Goal: Task Accomplishment & Management: Manage account settings

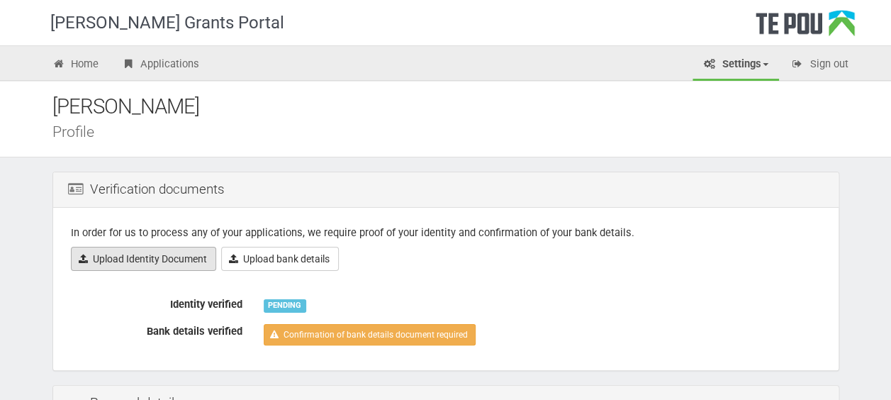
click at [124, 261] on link "Upload Identity Document" at bounding box center [143, 259] width 145 height 24
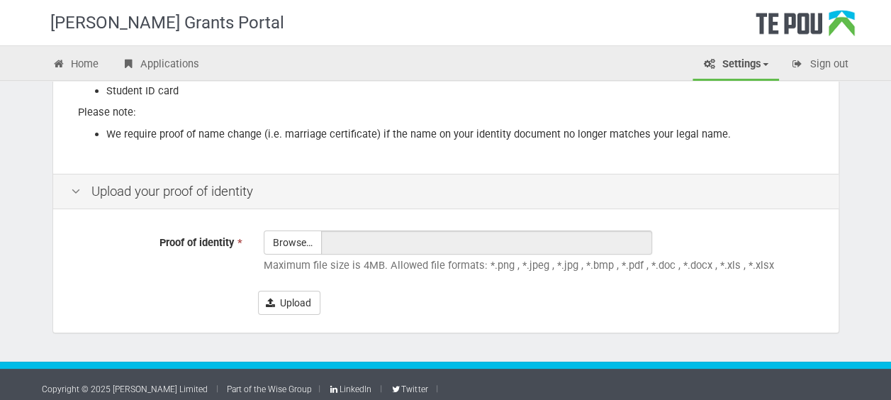
scroll to position [302, 0]
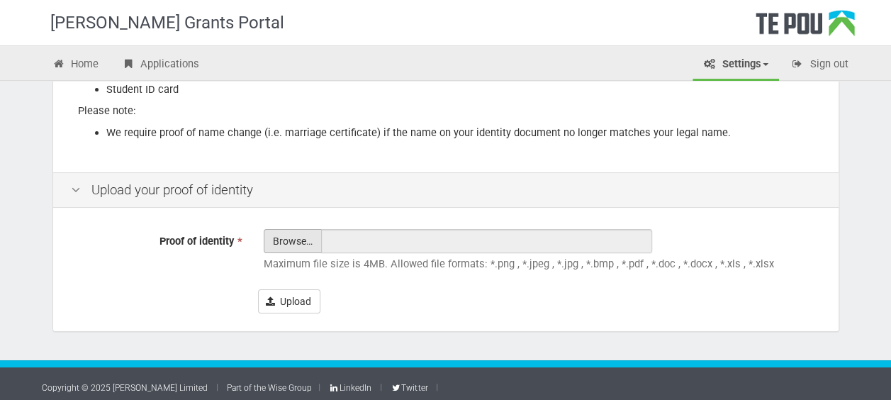
click at [295, 240] on input "Proof of identity *" at bounding box center [292, 280] width 57 height 101
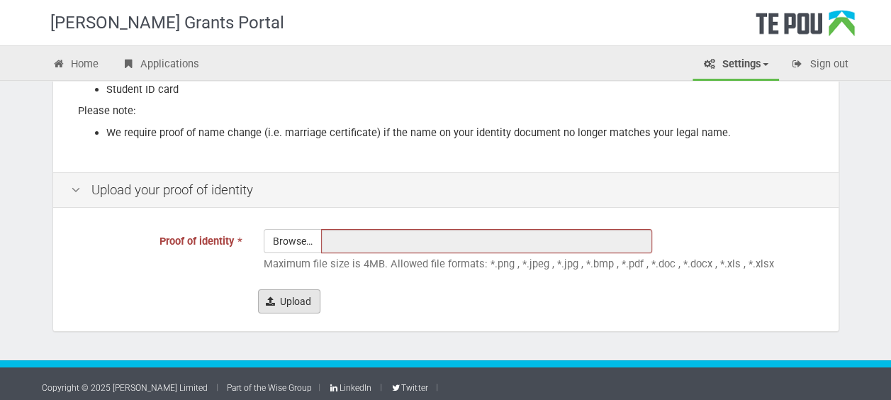
click at [282, 298] on button "Upload" at bounding box center [289, 301] width 62 height 24
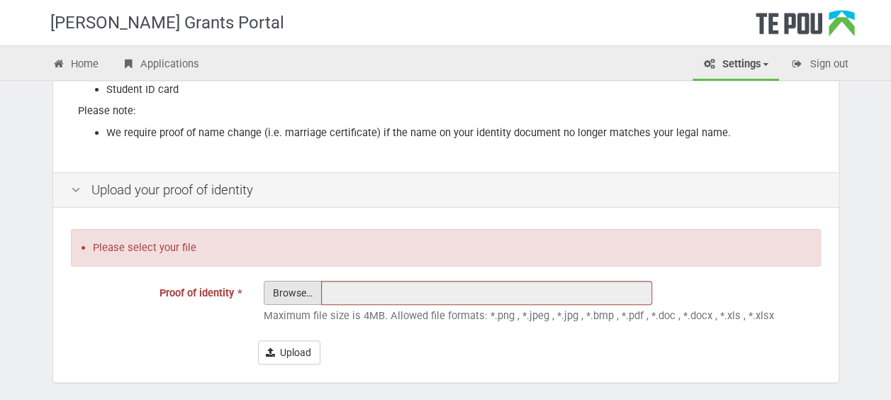
click at [282, 298] on input "Proof of identity *" at bounding box center [292, 331] width 57 height 101
type input "C:\fakepath\VG- Drivers Licence.pdf"
type input "VG- Drivers Licence.pdf"
click at [298, 354] on button "Upload" at bounding box center [289, 352] width 62 height 24
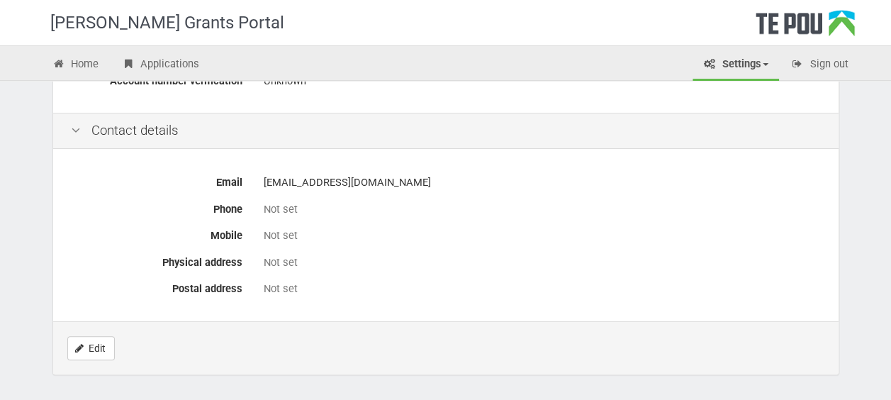
scroll to position [713, 0]
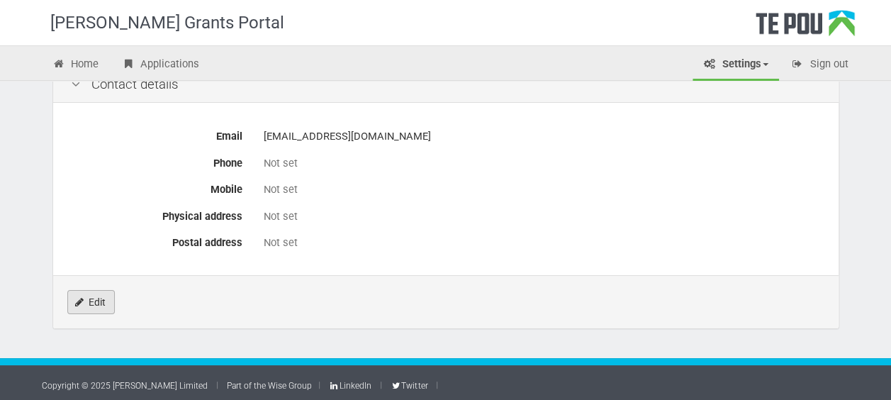
click at [99, 303] on link "Edit" at bounding box center [90, 302] width 47 height 24
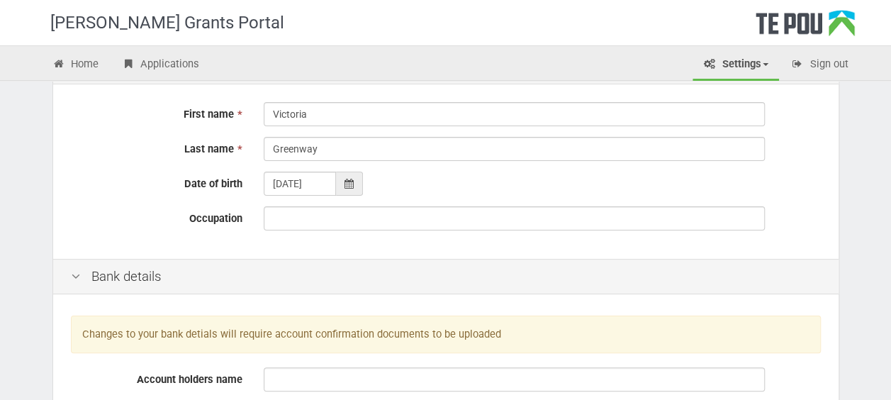
scroll to position [125, 0]
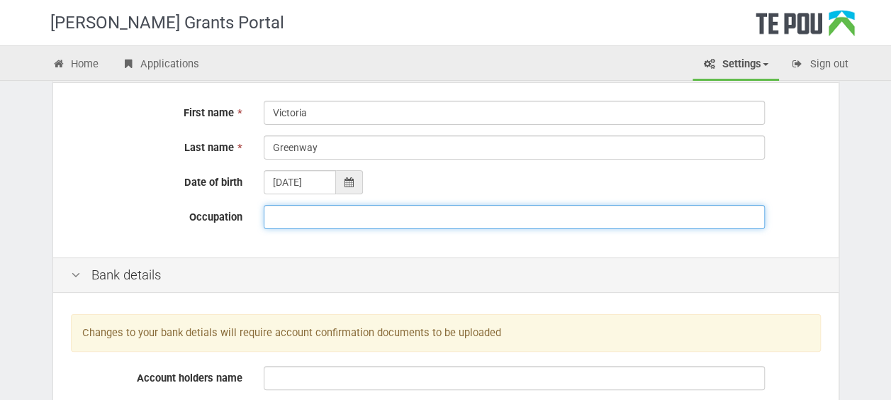
click at [299, 222] on input "Occupation" at bounding box center [514, 217] width 501 height 24
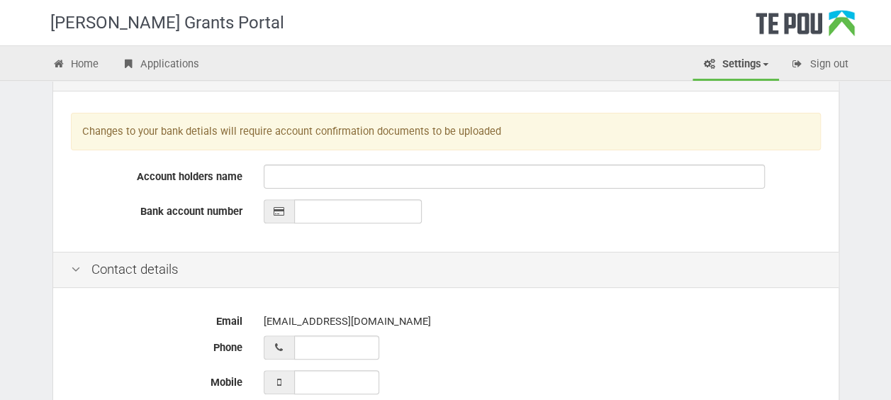
scroll to position [328, 0]
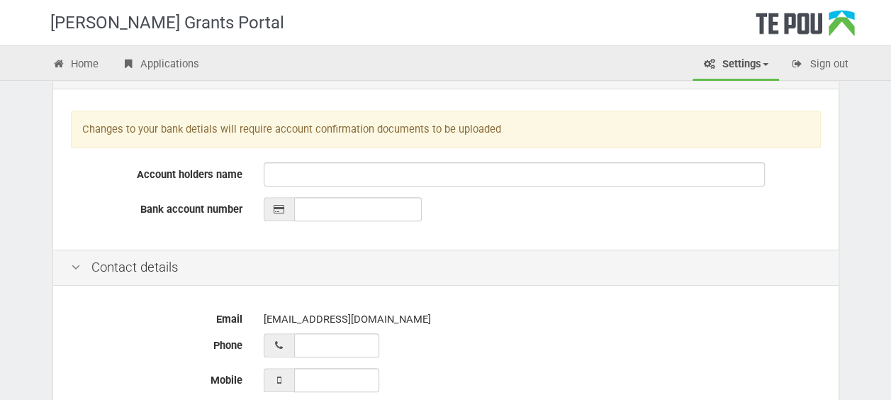
type input "Addiction Case Worker"
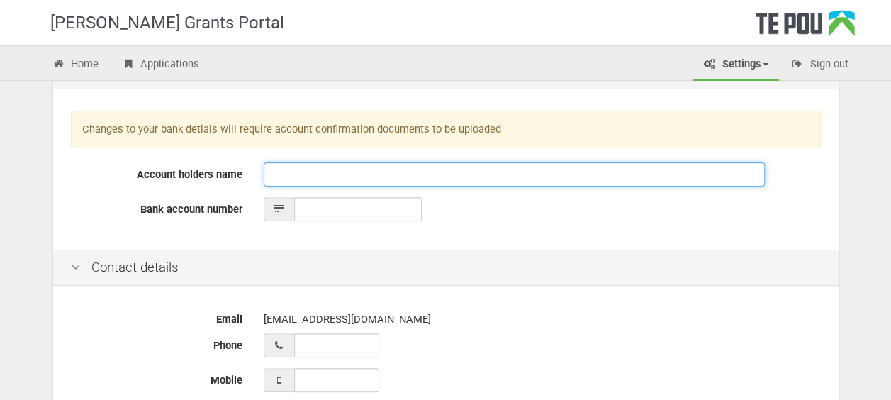
click at [315, 173] on input "Account holders name" at bounding box center [514, 174] width 501 height 24
type input "A&V Greenway"
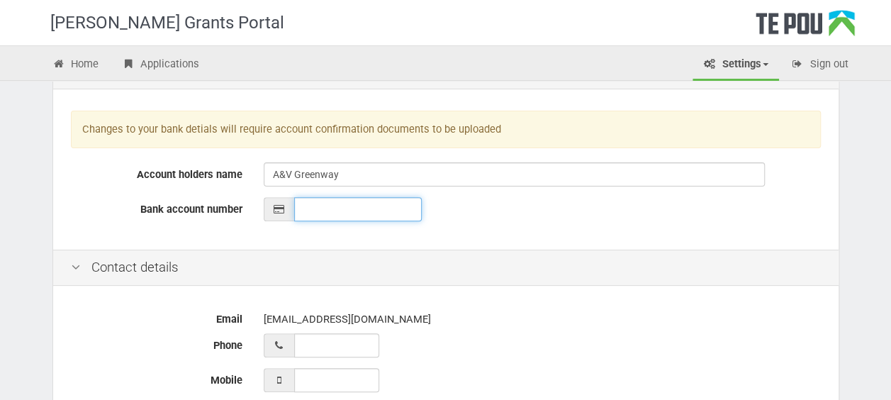
type input "__-____-_______-___"
click at [319, 210] on input "__-____-_______-___" at bounding box center [358, 209] width 128 height 24
paste input "03-0255-0174862-000"
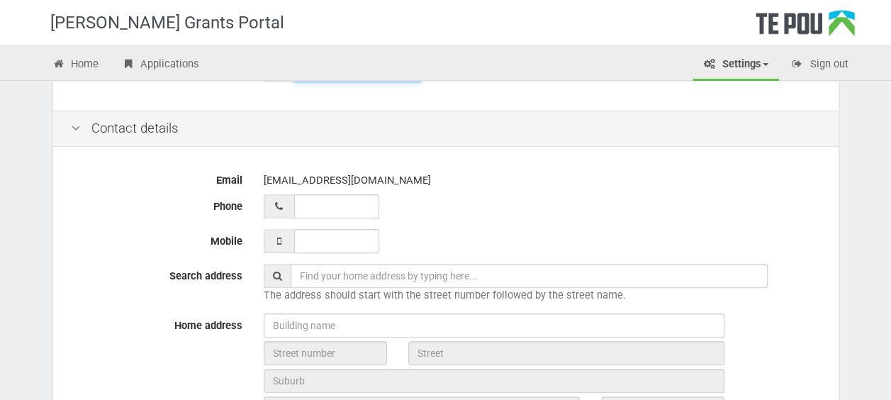
scroll to position [469, 0]
type input "03-0255-0174862-000"
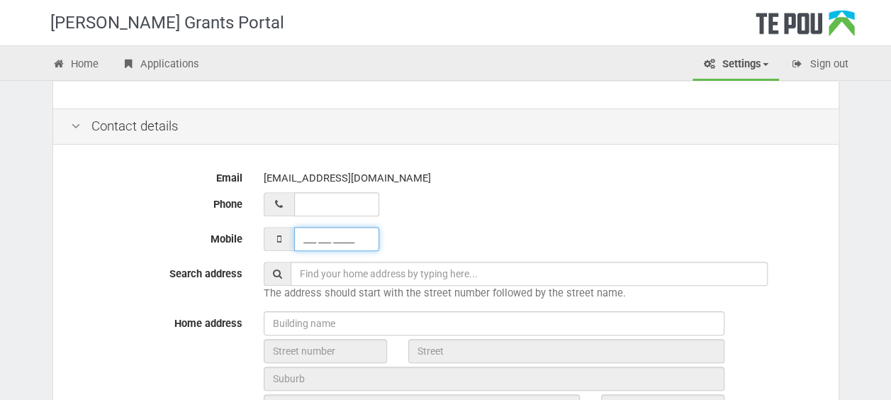
click at [303, 237] on input "___ ___ _____" at bounding box center [336, 239] width 85 height 24
type input "021 136 8103"
type input "02 113 68103"
type input "021 136 8103_"
type input "02 113 68103_"
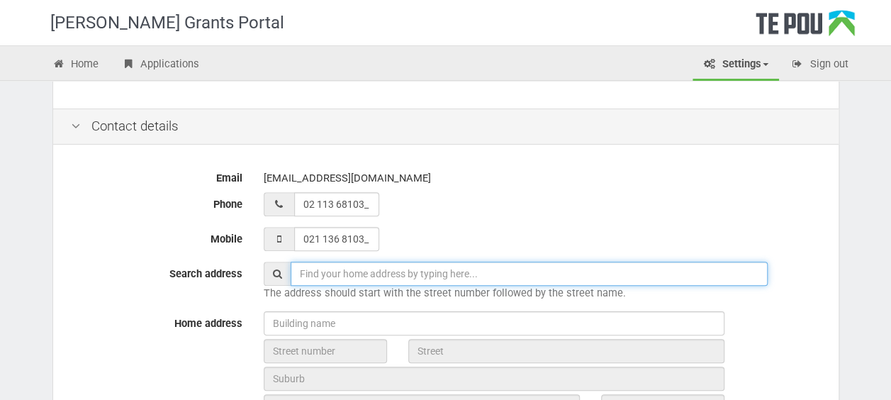
type input "021 136 8103"
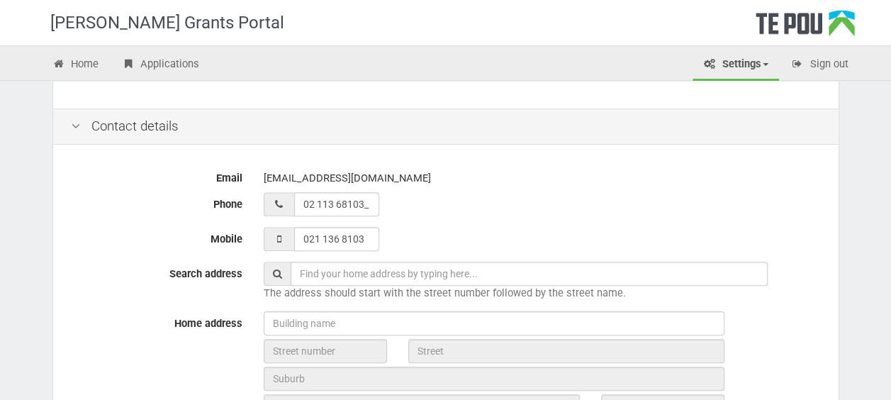
click at [320, 273] on input "text" at bounding box center [528, 273] width 477 height 24
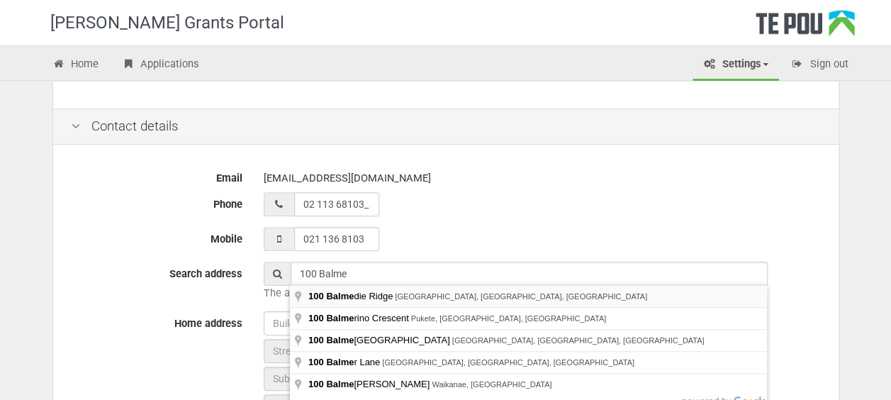
type input "100 Balmedie Ridge, Bethlehem, Tauranga, New Zealand"
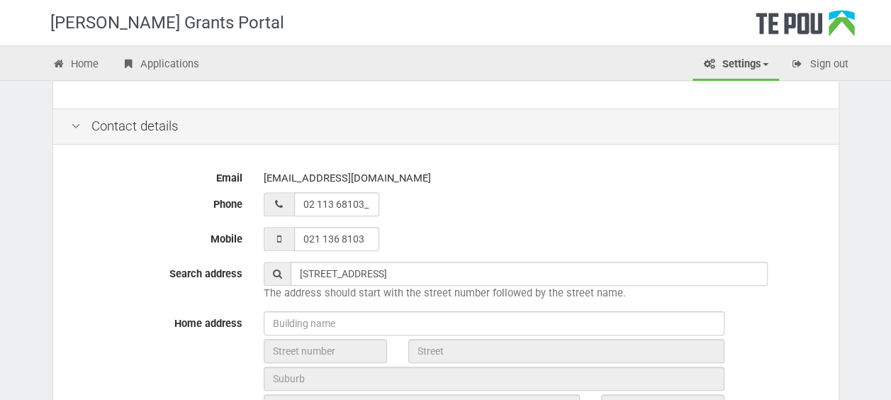
type input "100"
type input "[GEOGRAPHIC_DATA]"
type input "3110"
type input "Bay of Plenty Region"
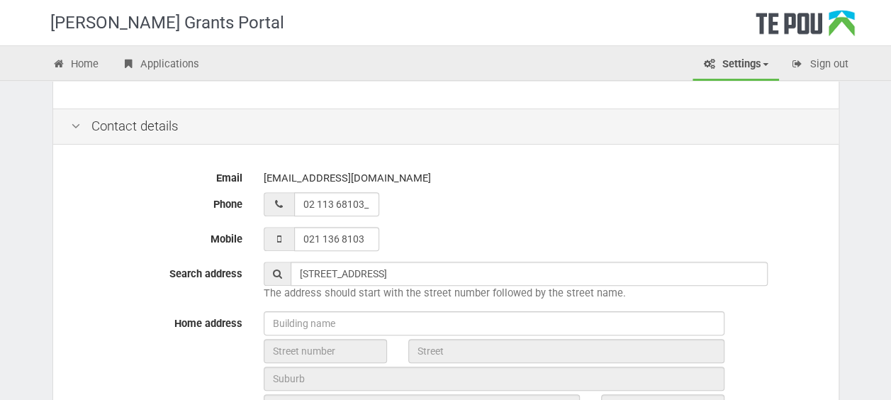
type input "New Zealand"
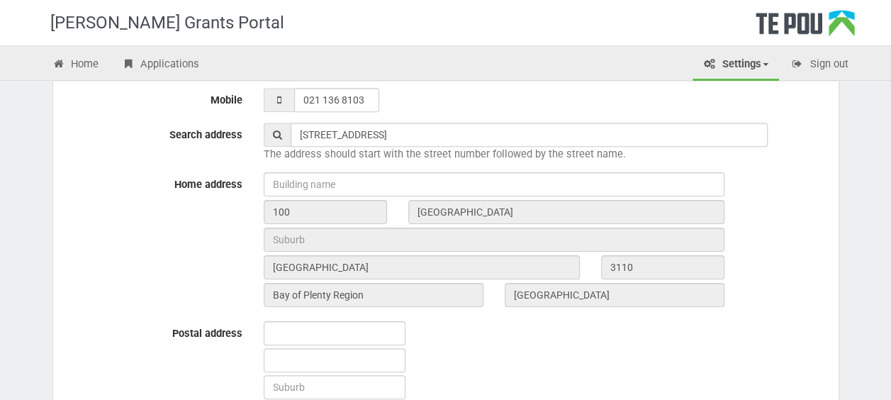
scroll to position [614, 0]
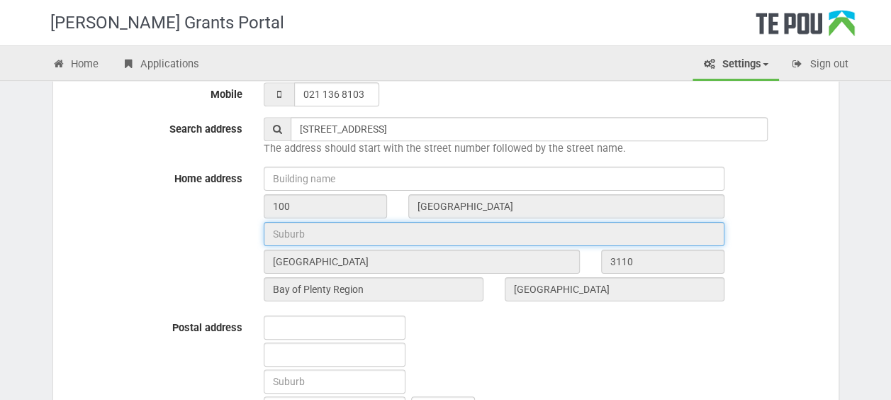
click at [298, 234] on input "text" at bounding box center [494, 234] width 460 height 24
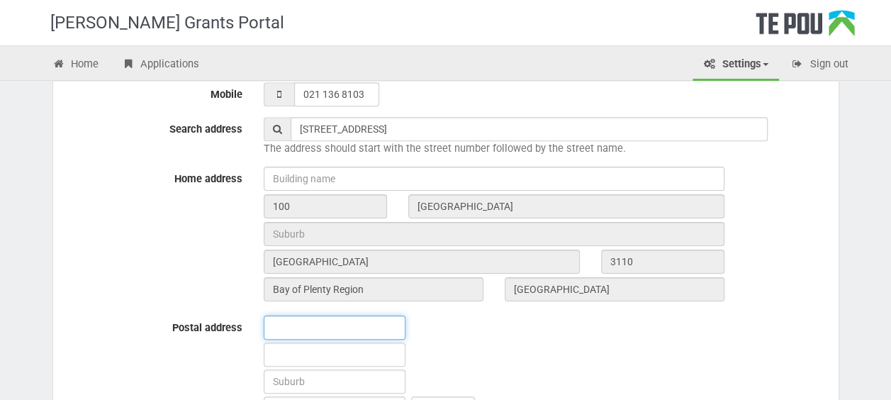
click at [309, 330] on input "text" at bounding box center [335, 327] width 142 height 24
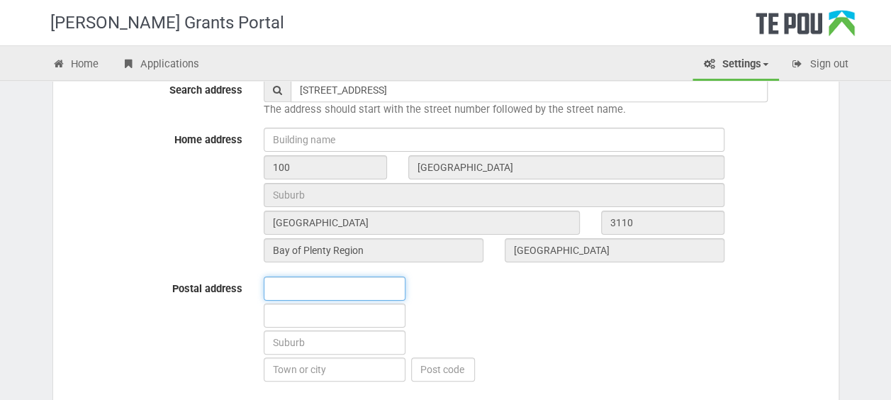
scroll to position [647, 0]
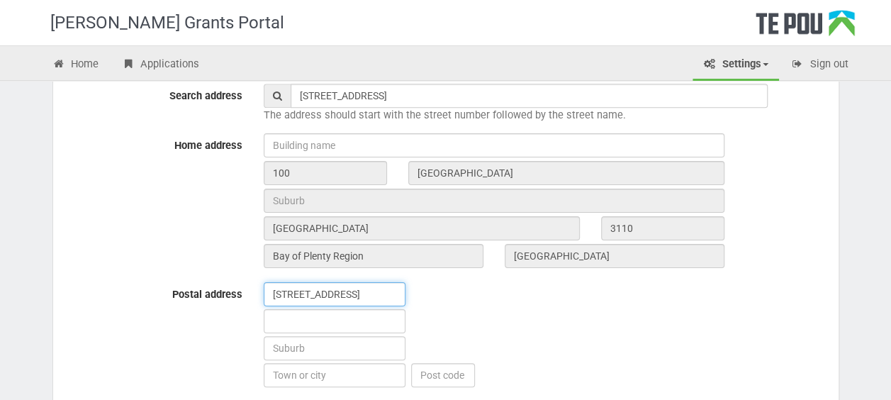
type input "100 Balmedie Ridge"
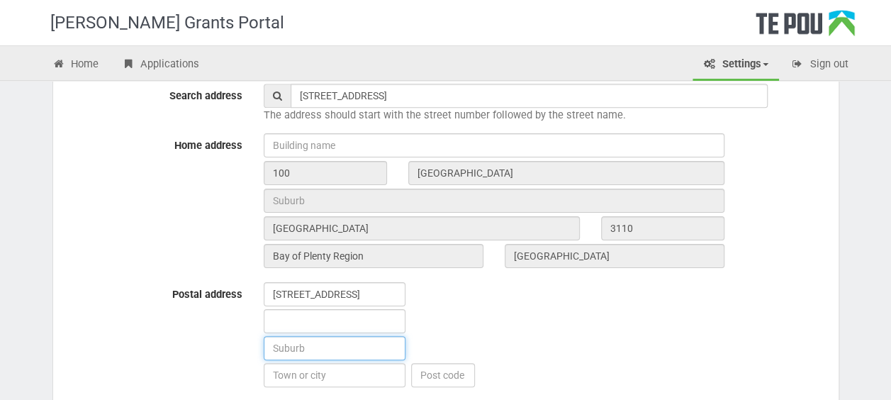
click at [358, 344] on input "text" at bounding box center [335, 348] width 142 height 24
type input "Bethlehem"
click at [281, 378] on input "text" at bounding box center [335, 375] width 142 height 24
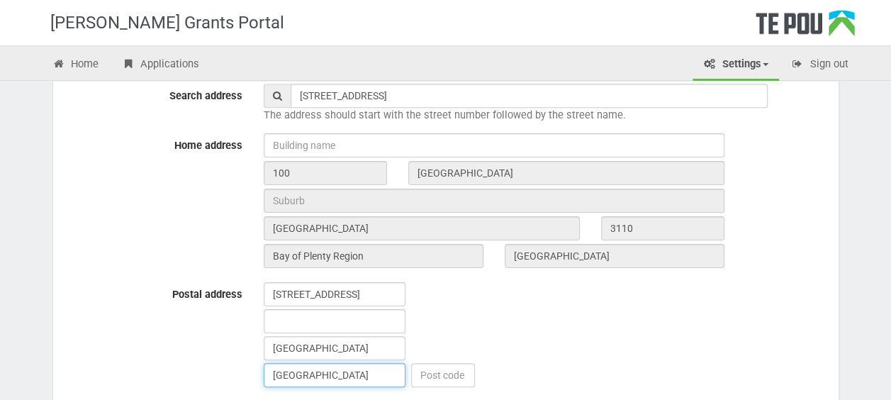
type input "Tauranga"
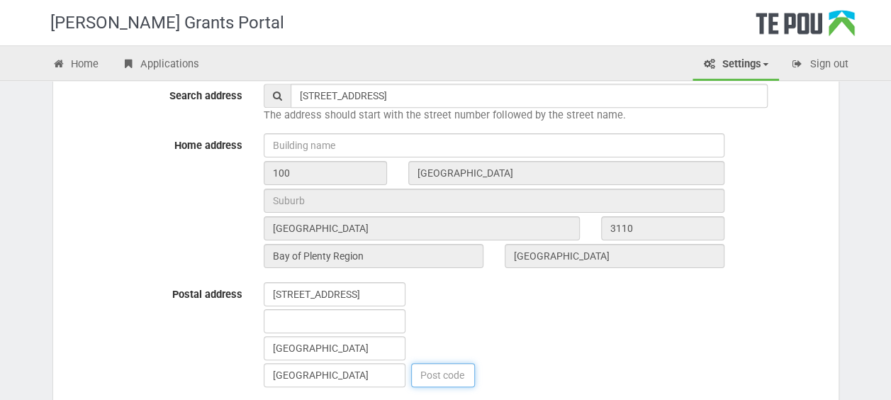
click at [463, 371] on input "text" at bounding box center [443, 375] width 64 height 24
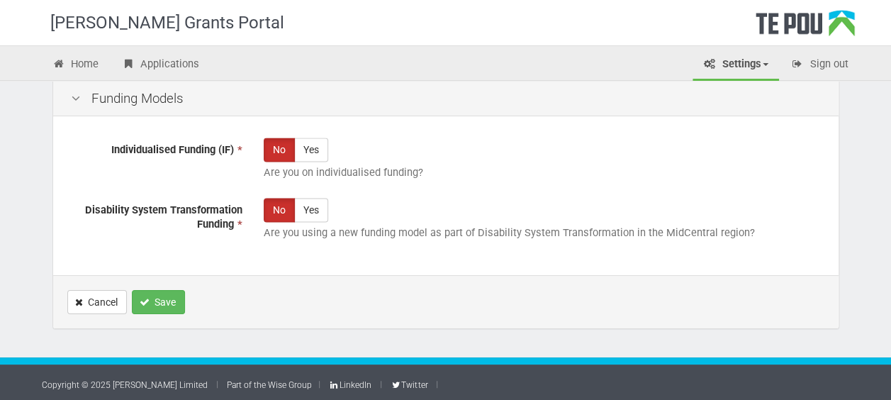
scroll to position [972, 0]
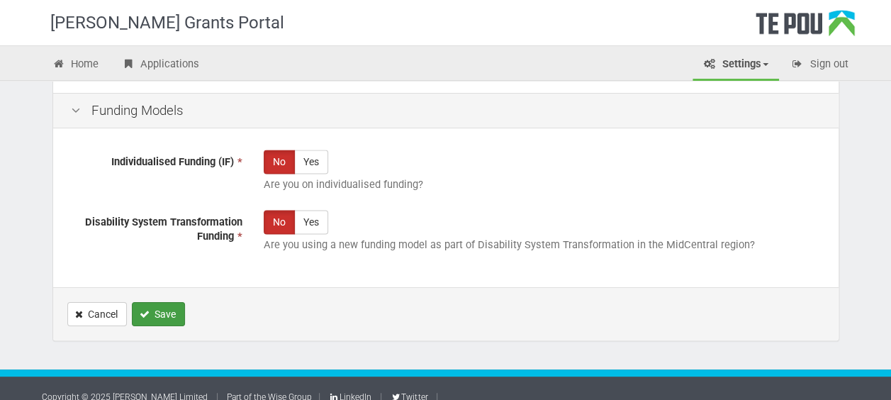
type input "3110"
click at [170, 302] on button "Save" at bounding box center [158, 314] width 53 height 24
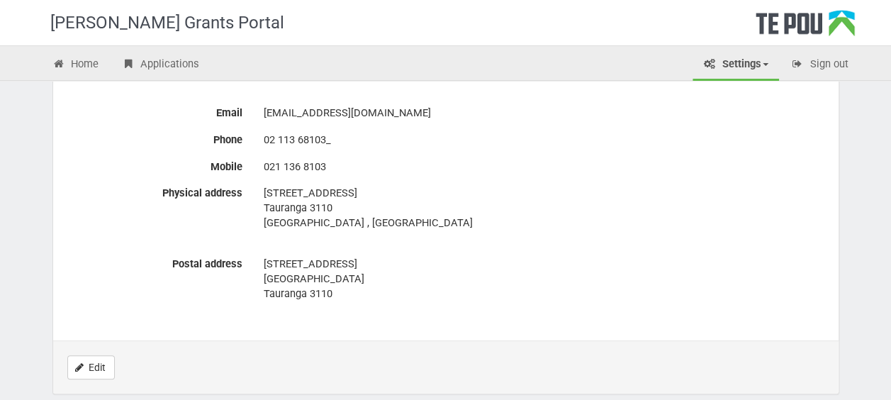
scroll to position [774, 0]
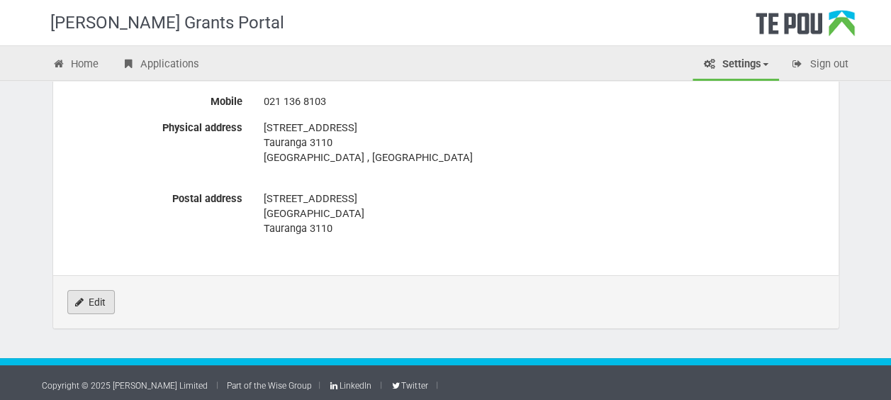
click at [96, 298] on link "Edit" at bounding box center [90, 302] width 47 height 24
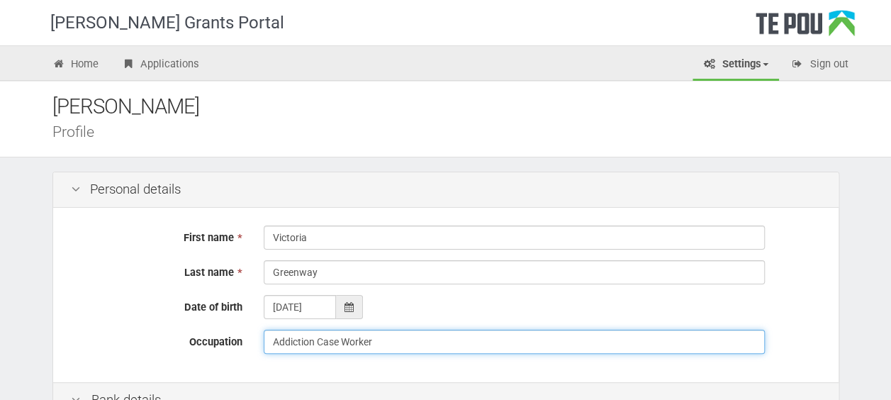
click at [273, 340] on input "Addiction Case Worker" at bounding box center [514, 341] width 501 height 24
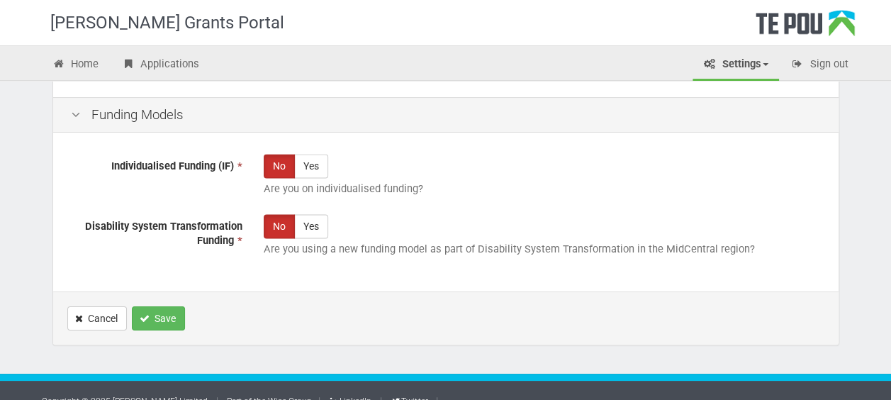
scroll to position [984, 0]
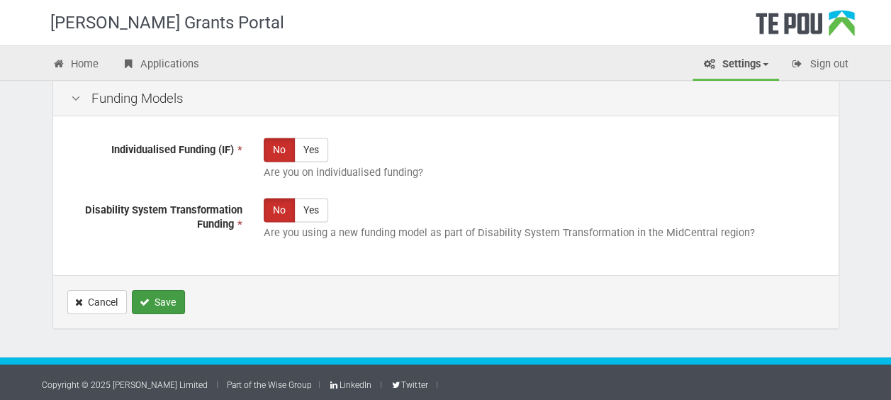
type input "Salvation Army Bridge - Addiction Case Worker"
click at [166, 301] on button "Save" at bounding box center [158, 302] width 53 height 24
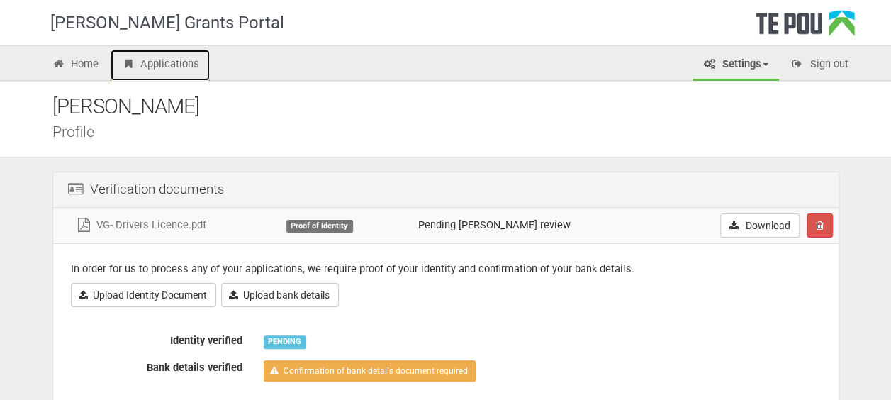
click at [165, 67] on link "Applications" at bounding box center [160, 65] width 99 height 31
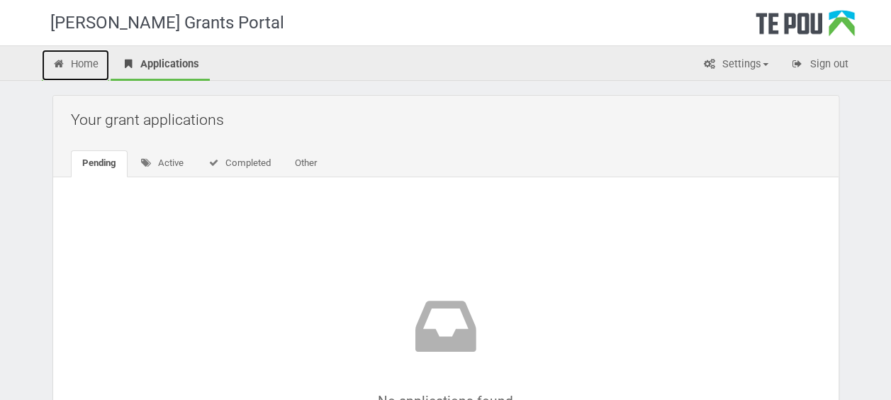
click at [86, 68] on link "Home" at bounding box center [76, 65] width 68 height 31
